Goal: Transaction & Acquisition: Obtain resource

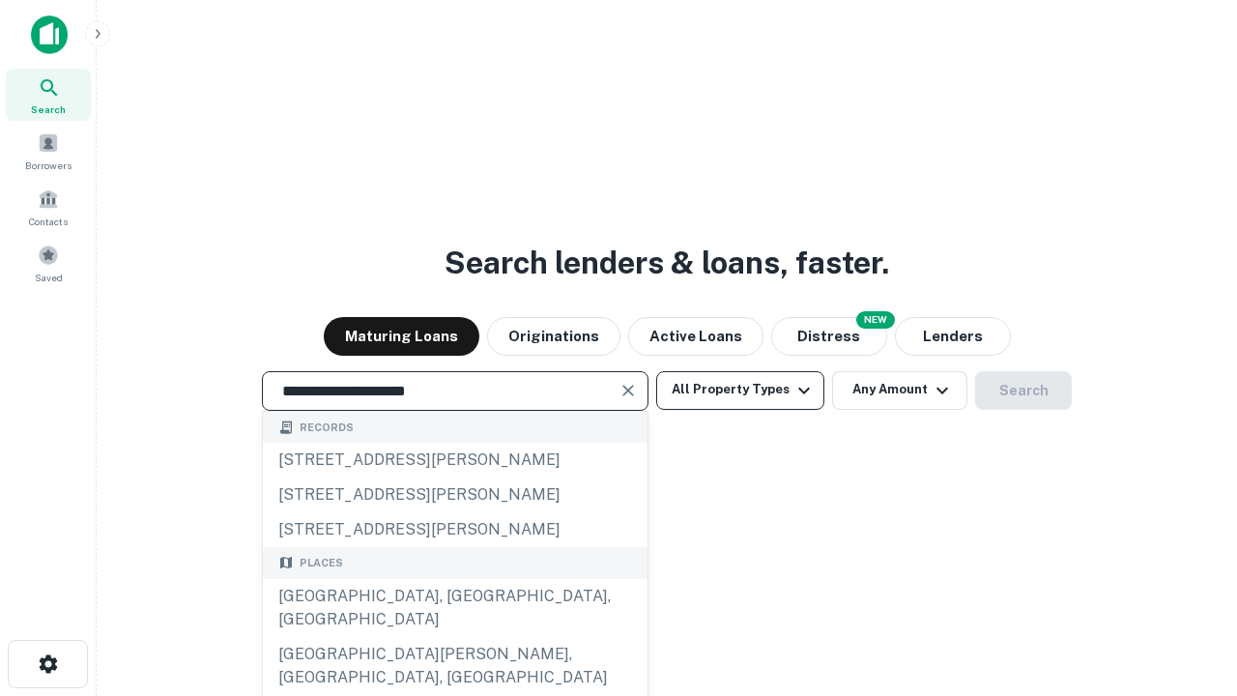
click at [454, 637] on div "[GEOGRAPHIC_DATA], [GEOGRAPHIC_DATA], [GEOGRAPHIC_DATA]" at bounding box center [455, 608] width 385 height 58
click at [740, 390] on button "All Property Types" at bounding box center [740, 390] width 168 height 39
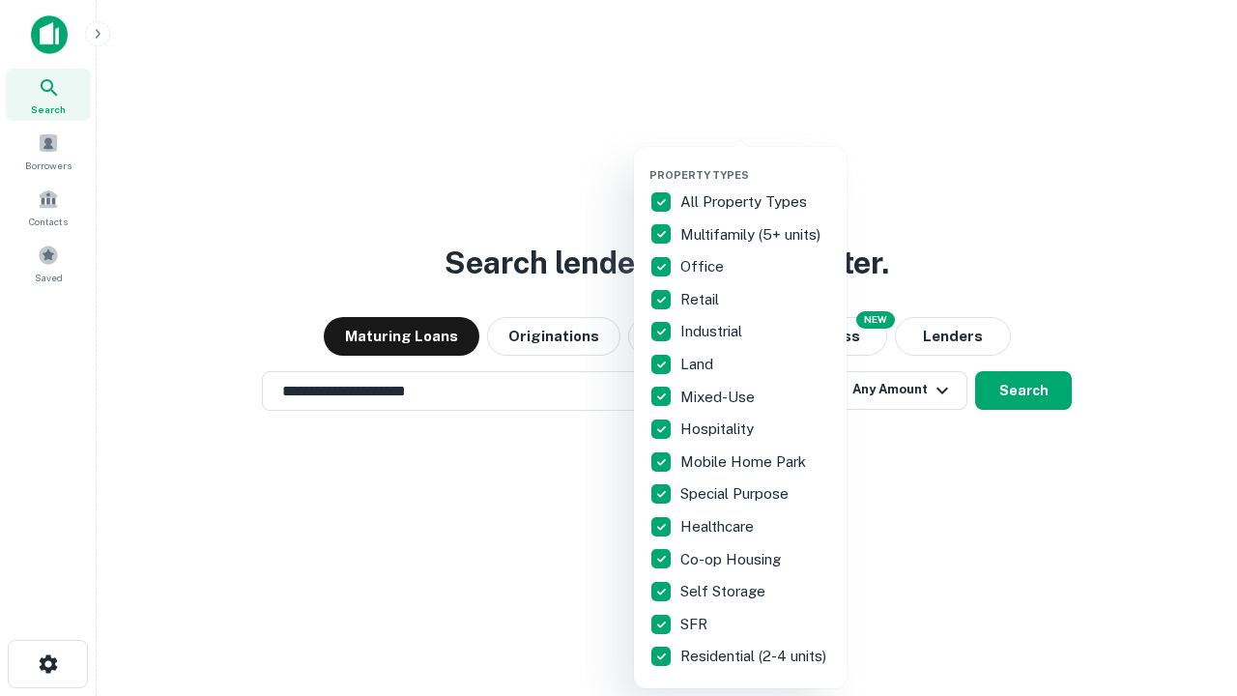
type input "**********"
click at [756, 162] on button "button" at bounding box center [756, 162] width 213 height 1
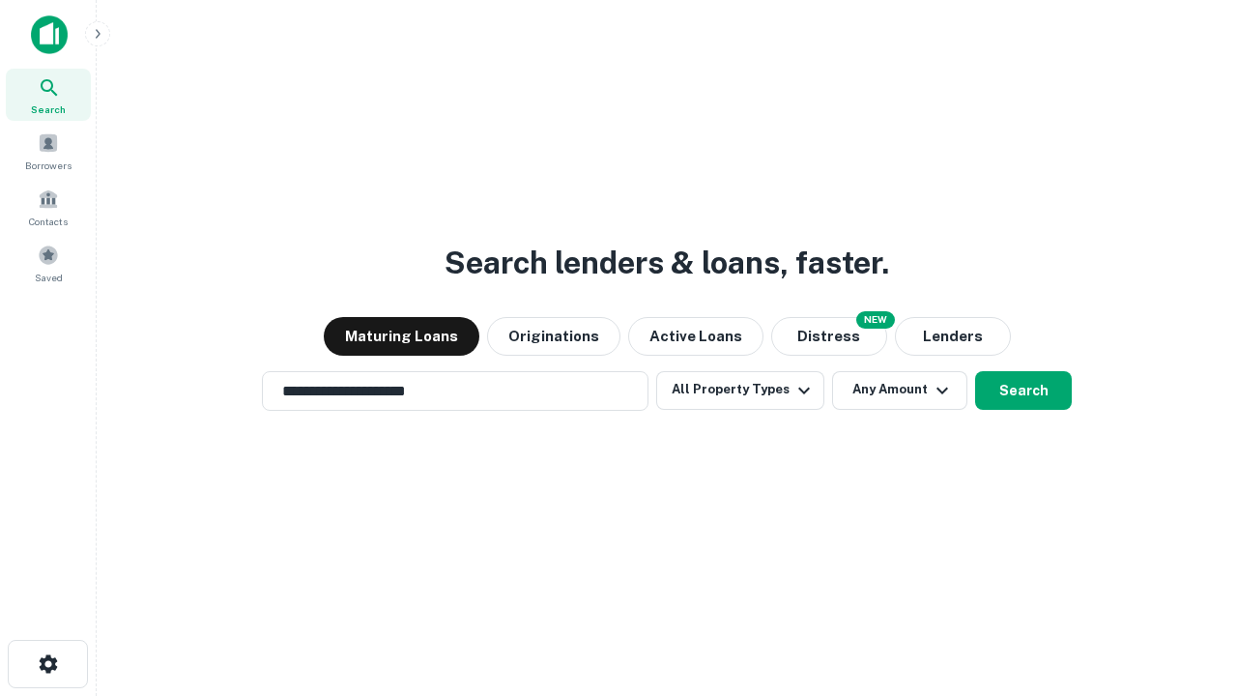
scroll to position [12, 233]
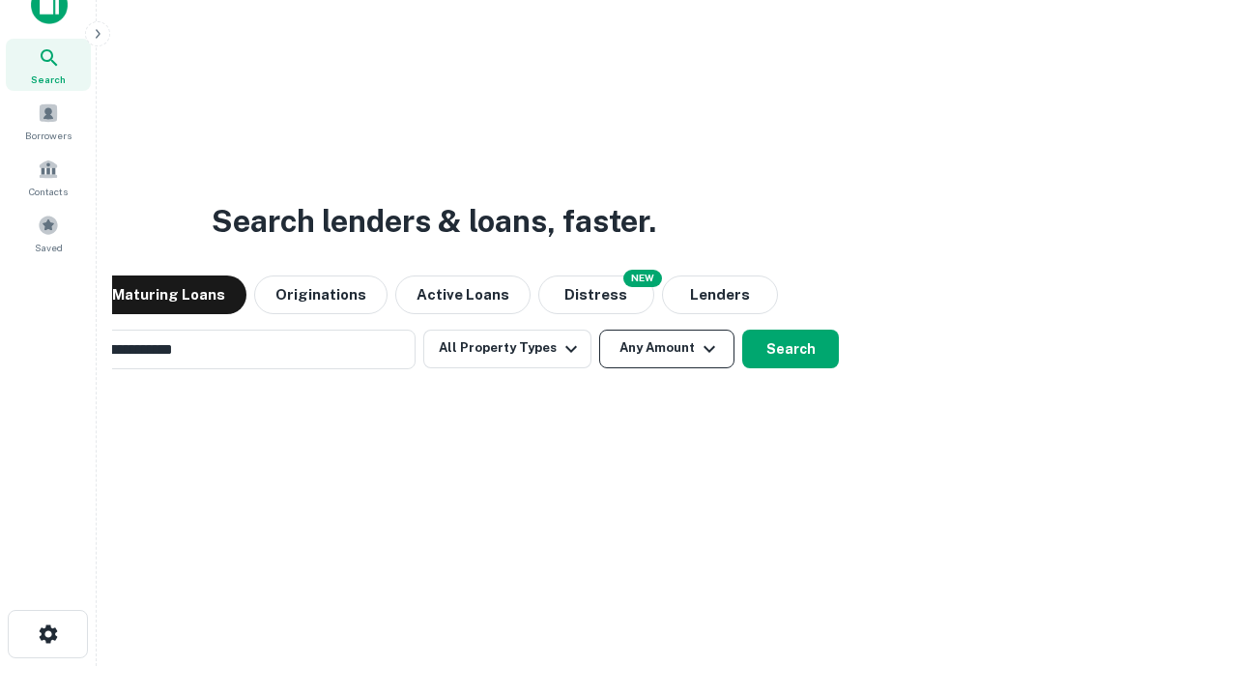
click at [599, 330] on button "Any Amount" at bounding box center [666, 349] width 135 height 39
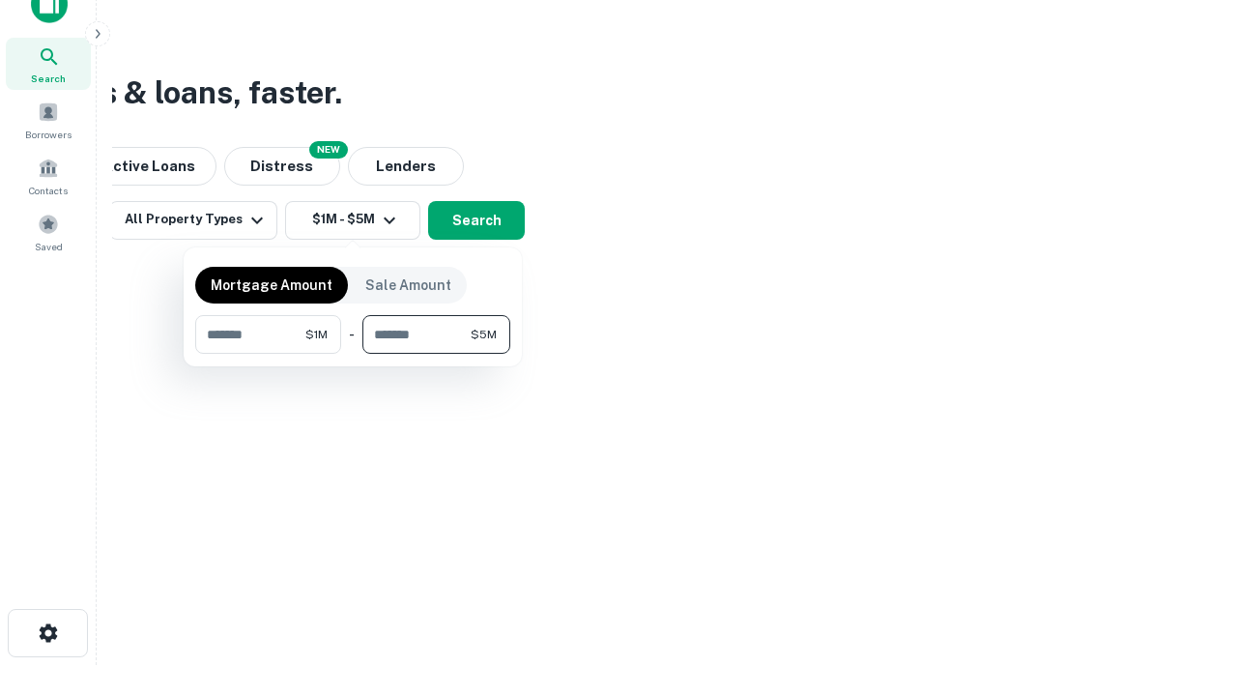
type input "*******"
click at [353, 354] on button "button" at bounding box center [352, 354] width 315 height 1
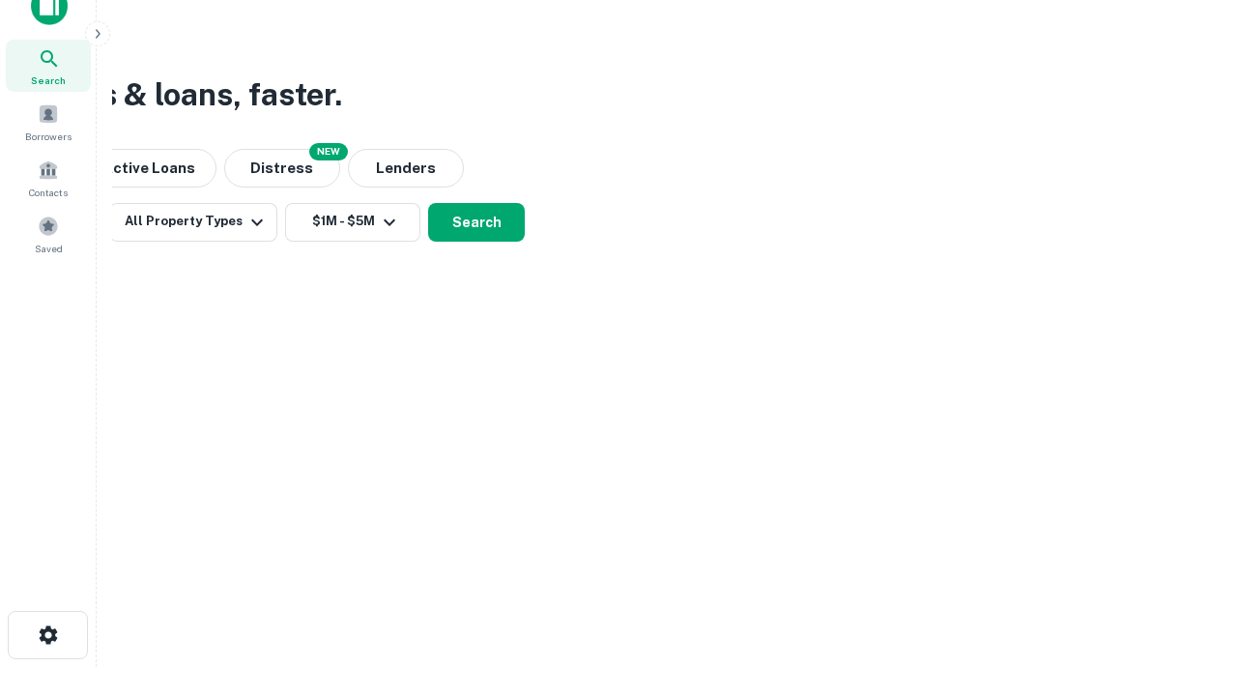
scroll to position [12, 357]
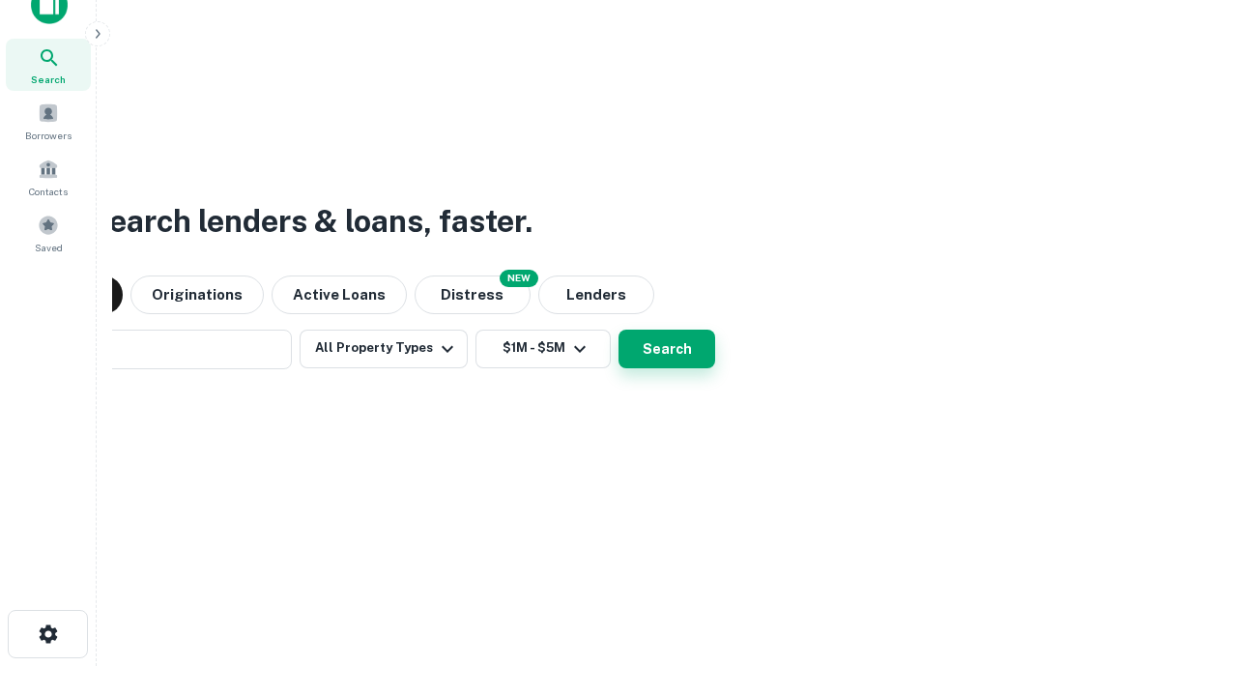
click at [619, 330] on button "Search" at bounding box center [667, 349] width 97 height 39
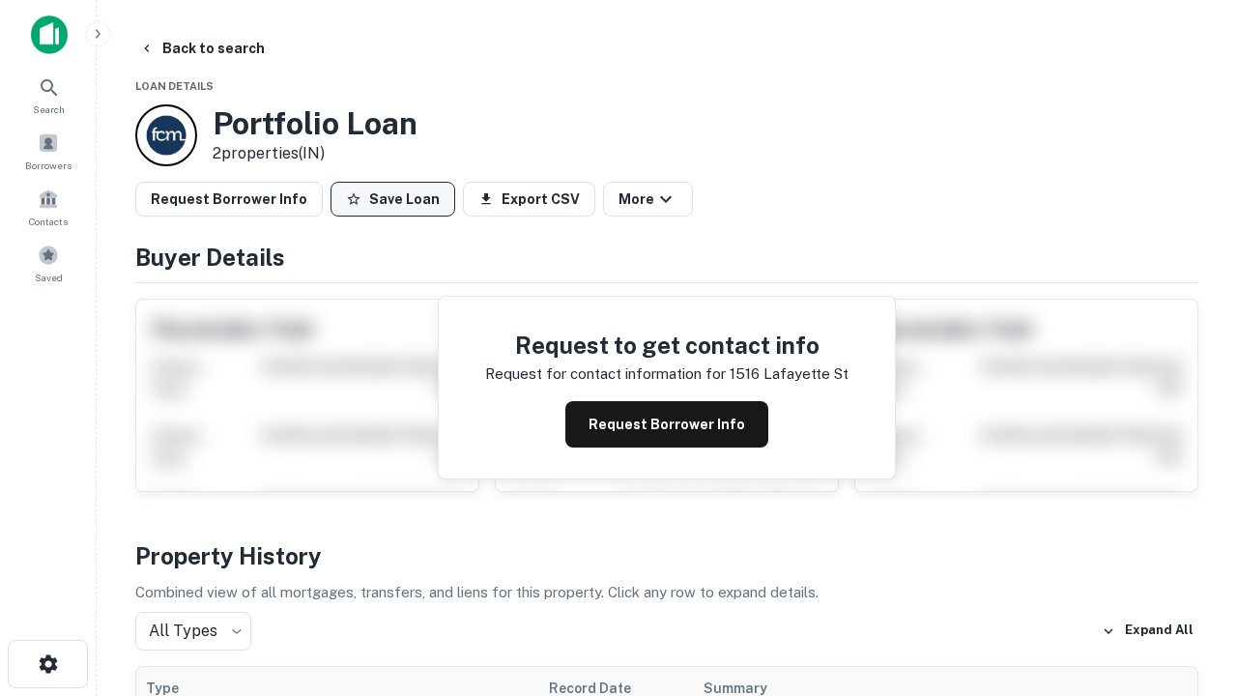
click at [392, 199] on button "Save Loan" at bounding box center [393, 199] width 125 height 35
